Goal: Task Accomplishment & Management: Manage account settings

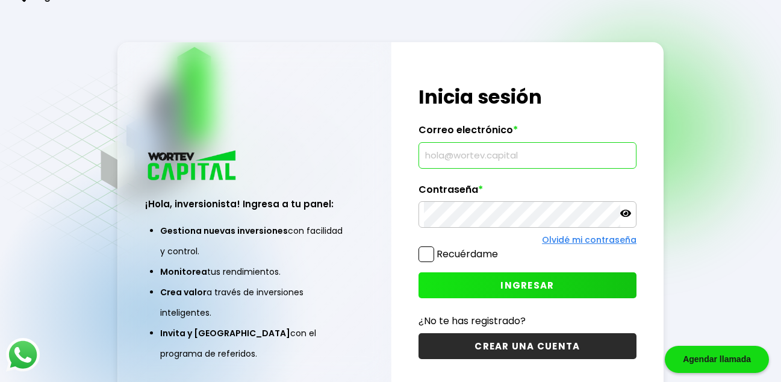
click at [522, 151] on input "text" at bounding box center [527, 155] width 207 height 25
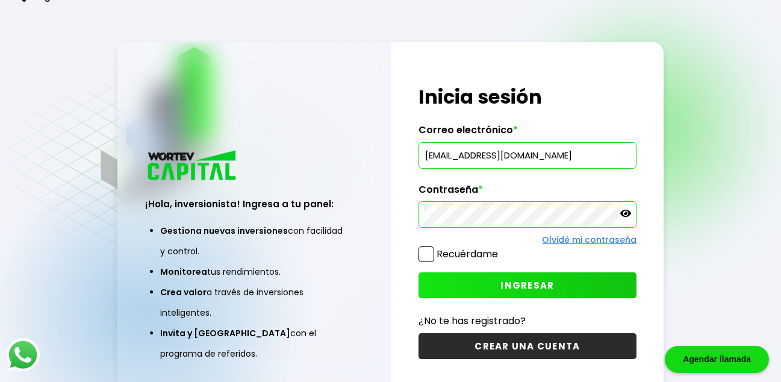
click at [627, 208] on icon at bounding box center [626, 213] width 11 height 11
click at [549, 287] on span "INGRESAR" at bounding box center [528, 285] width 54 height 13
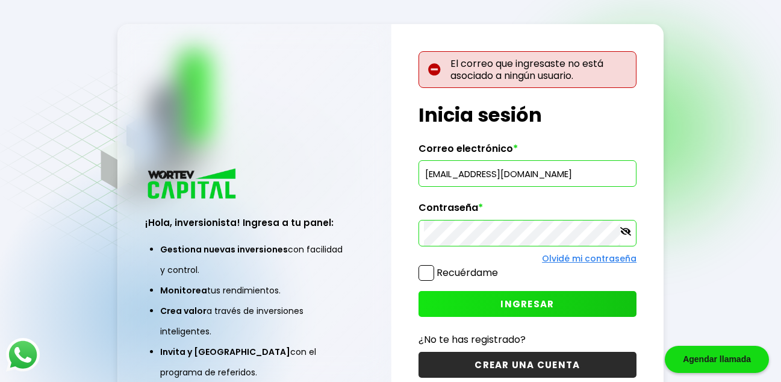
click at [474, 305] on button "INGRESAR" at bounding box center [528, 304] width 218 height 26
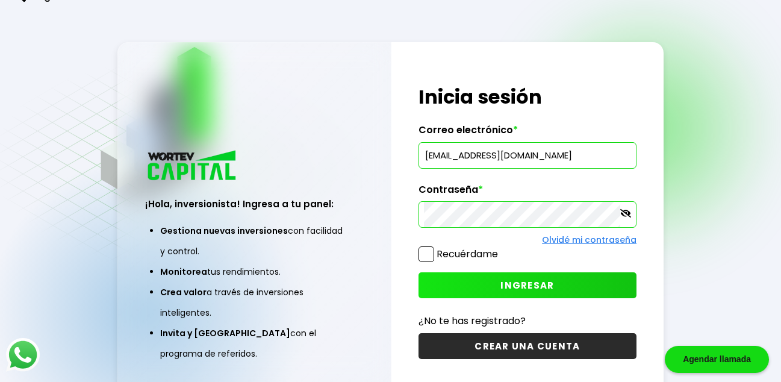
click at [494, 283] on button "INGRESAR" at bounding box center [528, 285] width 218 height 26
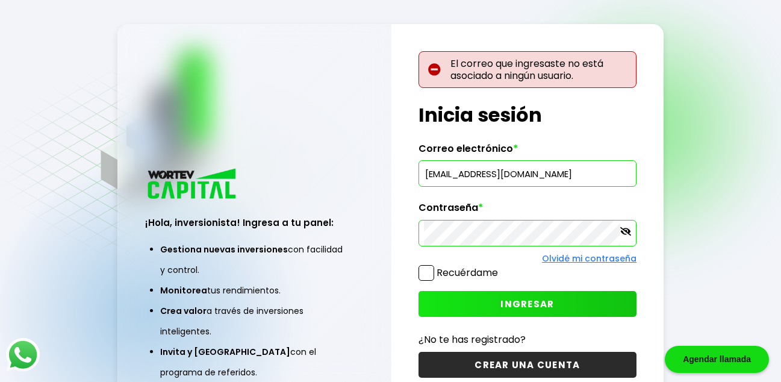
click at [563, 182] on div "El correo que ingresaste no está asociado a ningún usuario. ¡Hola, inversionist…" at bounding box center [528, 222] width 273 height 396
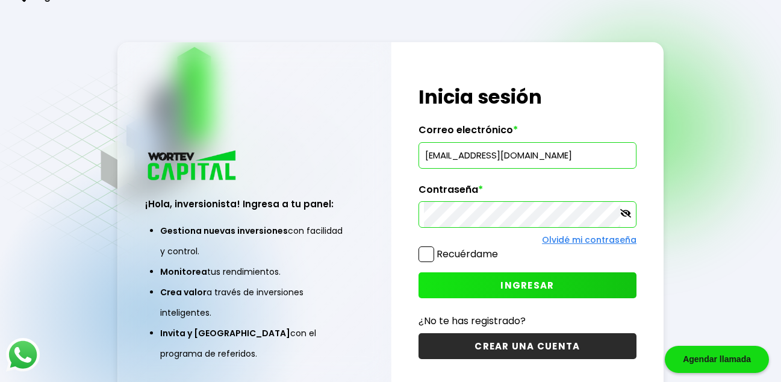
drag, startPoint x: 527, startPoint y: 154, endPoint x: 493, endPoint y: 154, distance: 34.3
click at [493, 154] on input "[EMAIL_ADDRESS][DOMAIN_NAME]" at bounding box center [527, 155] width 207 height 25
type input "[EMAIL_ADDRESS][DOMAIN_NAME]"
click at [471, 282] on button "INGRESAR" at bounding box center [528, 285] width 218 height 26
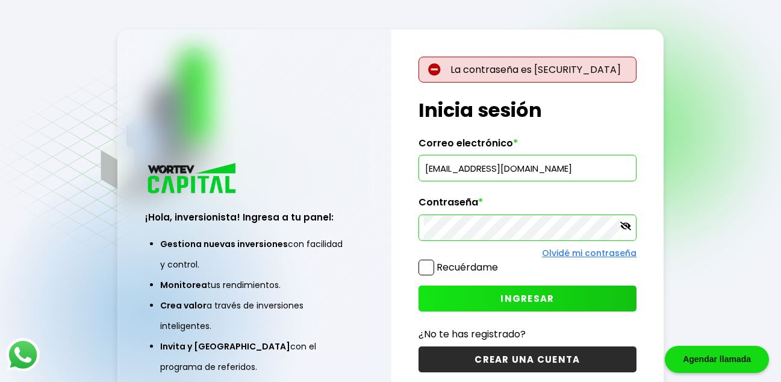
click at [500, 296] on button "INGRESAR" at bounding box center [528, 299] width 218 height 26
click at [261, 237] on div "¡Hola, inversionista! Ingresa a tu panel: Gestiona nuevas inversiones con facil…" at bounding box center [390, 222] width 547 height 385
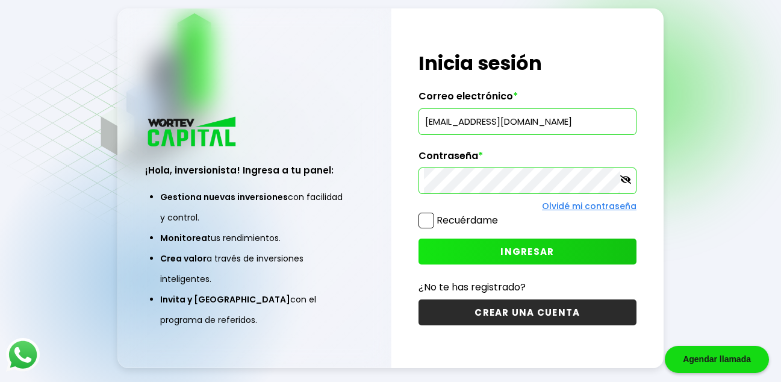
scroll to position [60, 0]
